Goal: Information Seeking & Learning: Learn about a topic

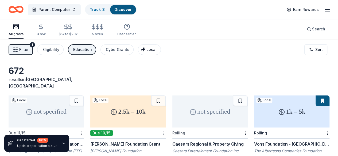
scroll to position [21, 0]
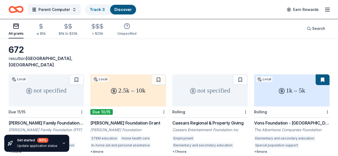
click at [86, 146] on div "Get started 80 % Update application status" at bounding box center [45, 144] width 91 height 26
click at [80, 144] on div "Get started 80 % Update application status" at bounding box center [45, 144] width 91 height 26
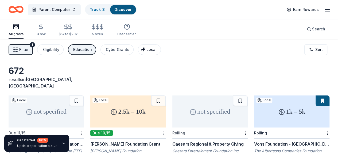
click at [153, 47] on div "Local" at bounding box center [149, 49] width 13 height 6
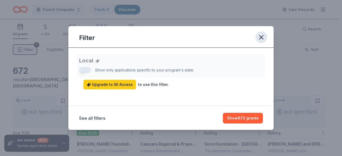
click at [259, 37] on icon "button" at bounding box center [260, 37] width 7 height 7
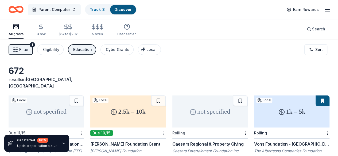
click at [77, 10] on button "Parent Computer" at bounding box center [54, 9] width 53 height 11
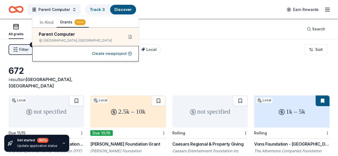
drag, startPoint x: 77, startPoint y: 10, endPoint x: 45, endPoint y: 23, distance: 34.5
click at [45, 23] on body "Parent Computer Track · 3 Discover Earn Rewards All grants ≤ $5k $5k to $20k > …" at bounding box center [169, 78] width 338 height 156
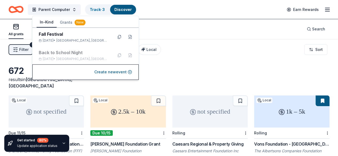
click at [45, 21] on button "In-Kind" at bounding box center [47, 22] width 20 height 10
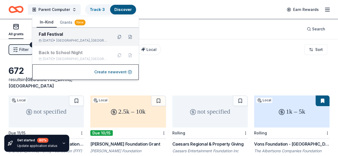
click at [50, 34] on div "Fall Festival" at bounding box center [74, 34] width 70 height 6
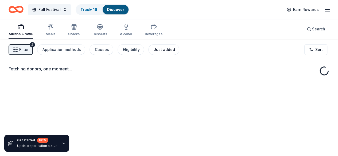
click at [160, 50] on div "Just added" at bounding box center [163, 49] width 21 height 6
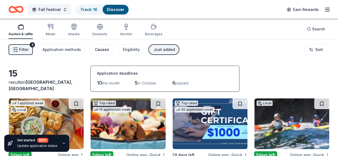
click at [106, 48] on div "Causes" at bounding box center [102, 49] width 14 height 6
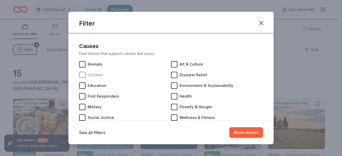
click at [83, 75] on div at bounding box center [82, 75] width 6 height 6
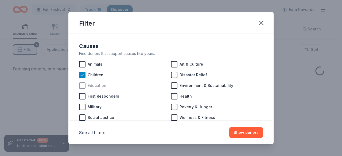
click at [82, 85] on div at bounding box center [82, 85] width 6 height 6
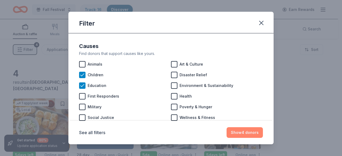
click at [244, 133] on button "Show 4 donors" at bounding box center [244, 132] width 36 height 11
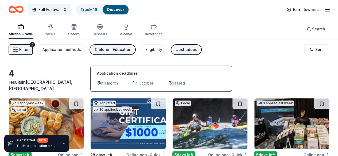
scroll to position [42, 0]
